Goal: Information Seeking & Learning: Find specific fact

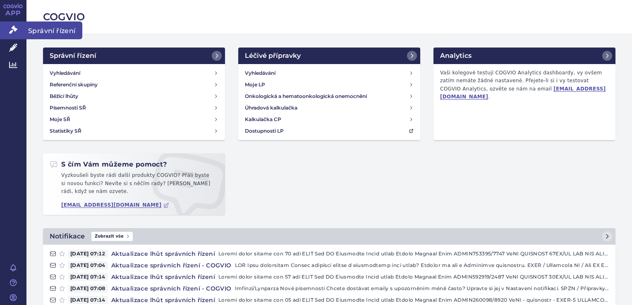
drag, startPoint x: 0, startPoint y: 0, endPoint x: 23, endPoint y: 28, distance: 35.9
click at [23, 28] on link "Správní řízení" at bounding box center [13, 30] width 26 height 17
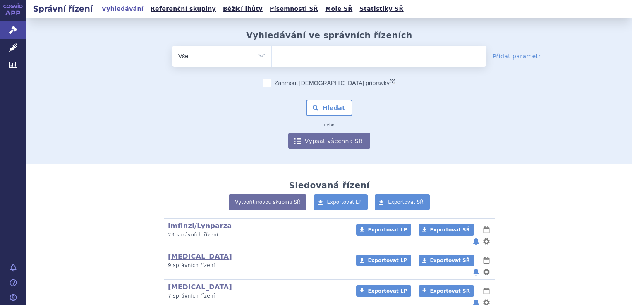
click at [320, 65] on span at bounding box center [379, 56] width 215 height 21
click at [272, 65] on select at bounding box center [271, 56] width 0 height 21
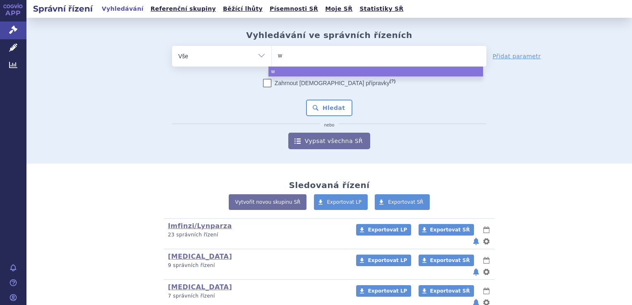
type input "wu"
type input "wi"
type input "winr"
type input "winre"
type input "winrevai"
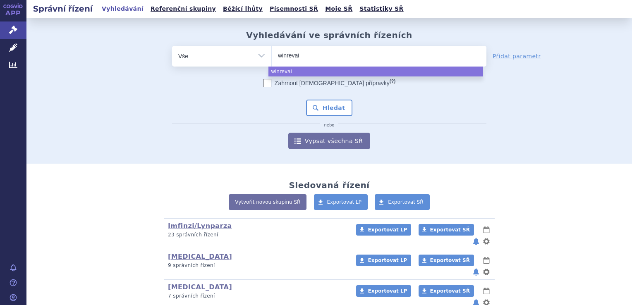
type input "winrevair"
select select "winrevair"
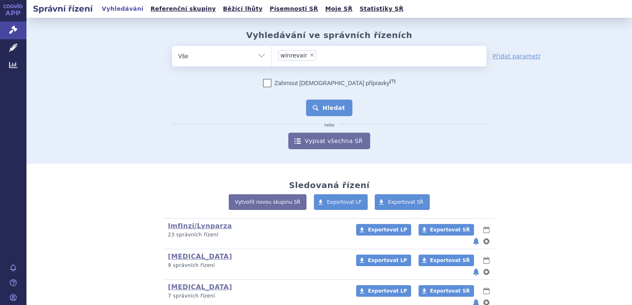
click at [327, 104] on button "Hledat" at bounding box center [329, 108] width 47 height 17
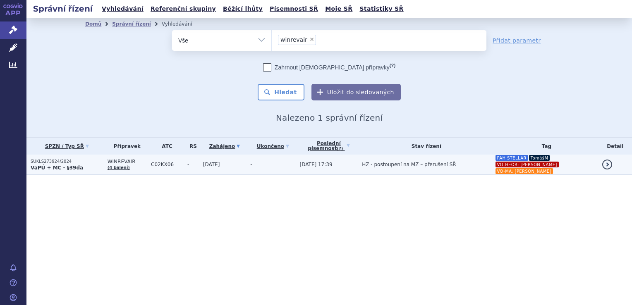
click at [332, 159] on td "21.08.2025 17:39" at bounding box center [327, 165] width 62 height 20
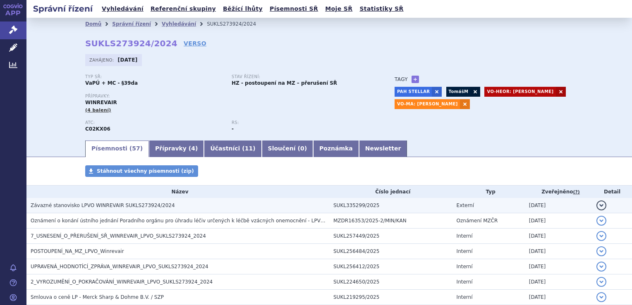
click at [505, 212] on td "Externí" at bounding box center [489, 205] width 72 height 15
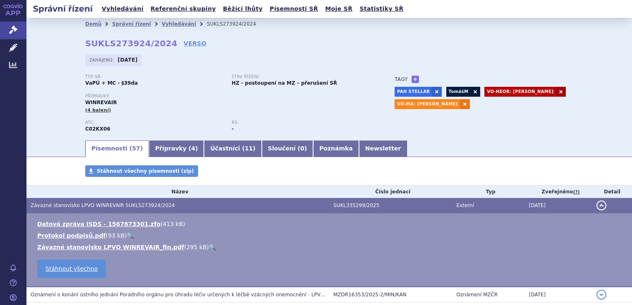
click at [209, 248] on link "🔍" at bounding box center [212, 247] width 7 height 7
click at [131, 247] on link "Závazné stanovisko LPVO WINREVAIR_fin.pdf" at bounding box center [110, 247] width 147 height 7
